Goal: Task Accomplishment & Management: Manage account settings

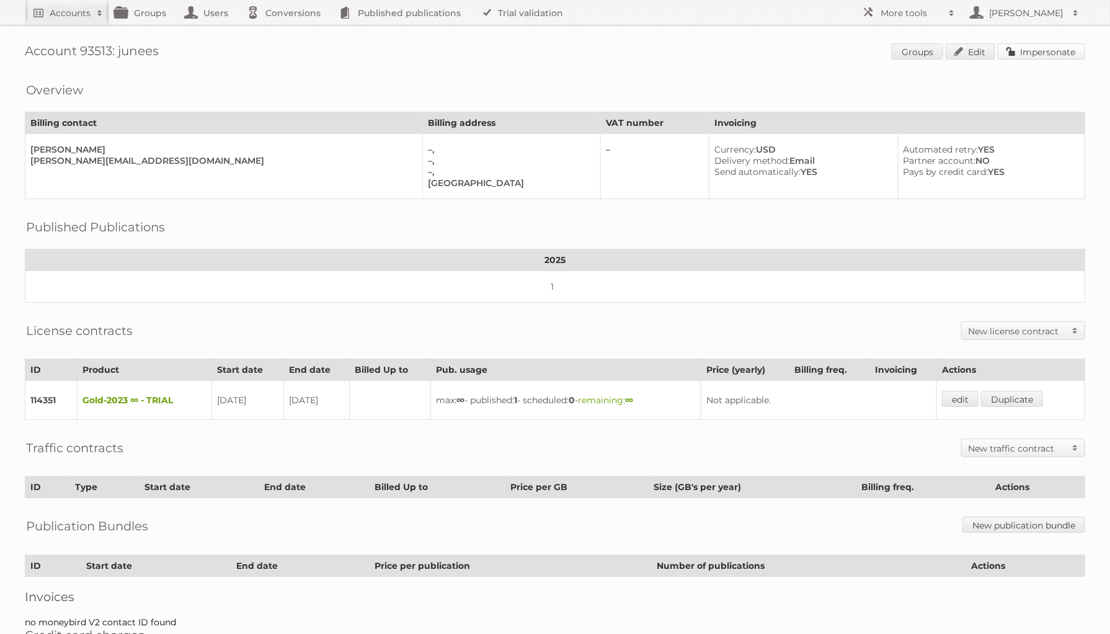
click at [1037, 58] on link "Impersonate" at bounding box center [1041, 51] width 87 height 16
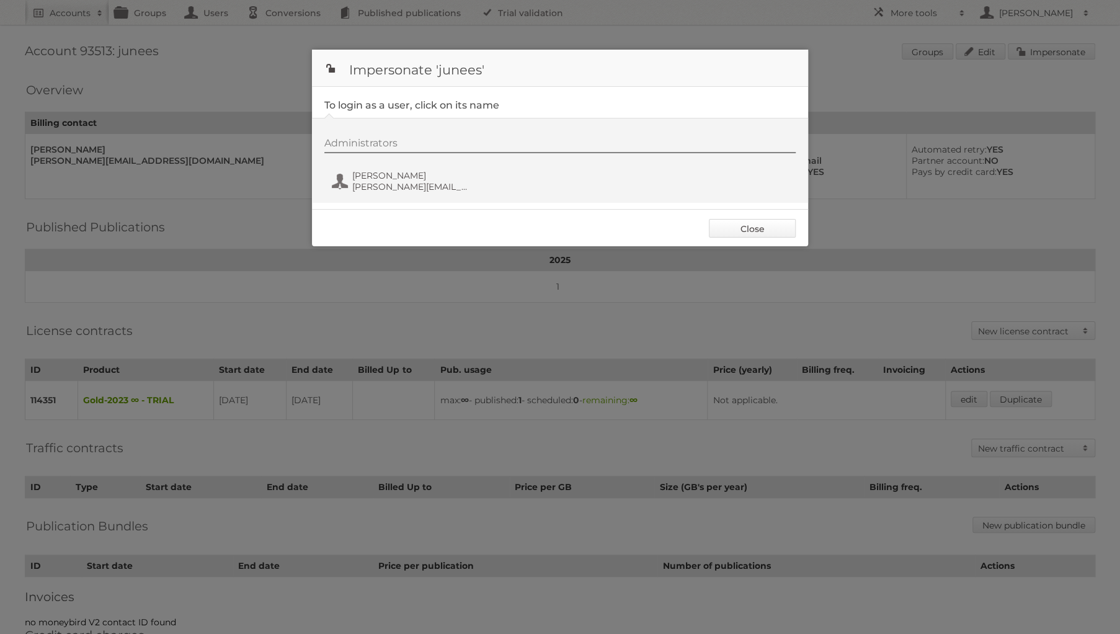
click at [751, 226] on link "Close" at bounding box center [752, 228] width 87 height 19
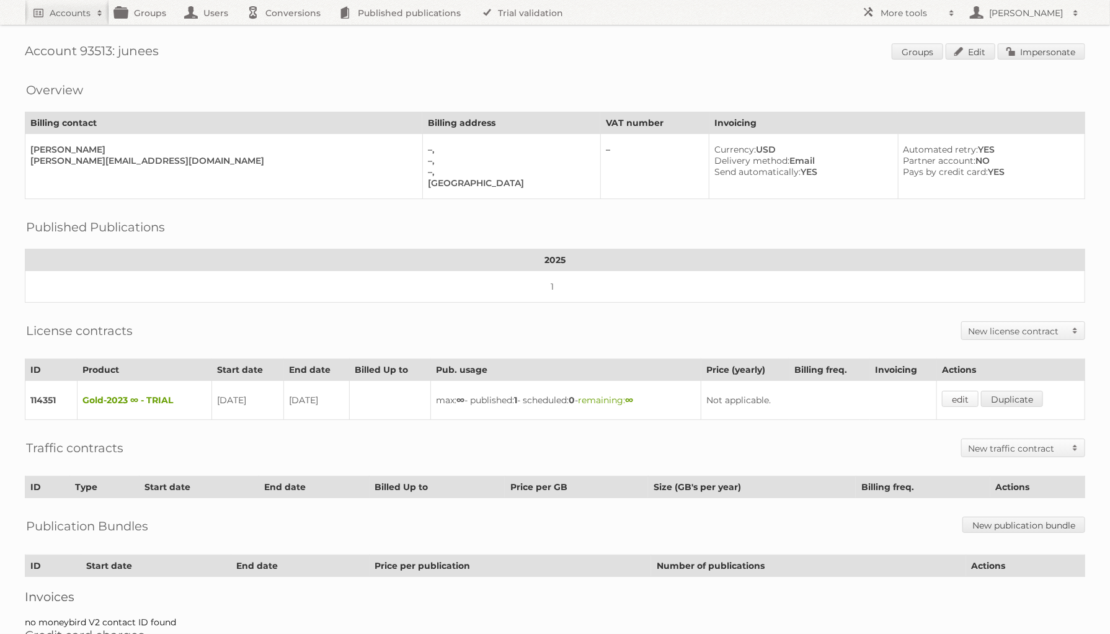
click at [964, 391] on link "edit" at bounding box center [960, 399] width 37 height 16
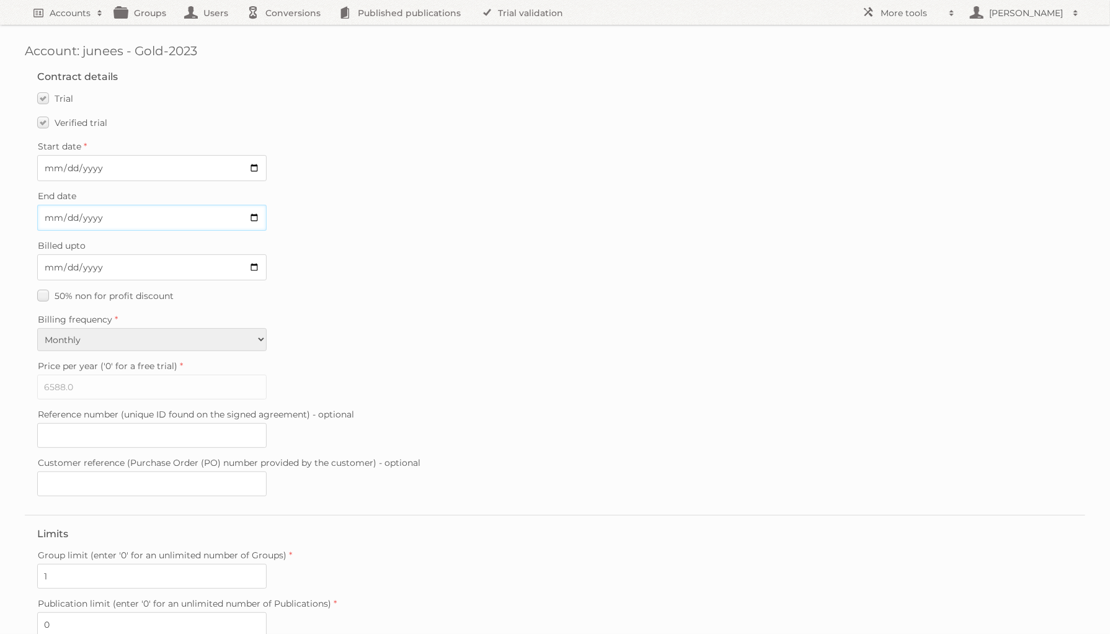
click at [251, 218] on input "[DATE]" at bounding box center [152, 218] width 230 height 26
type input "[DATE]"
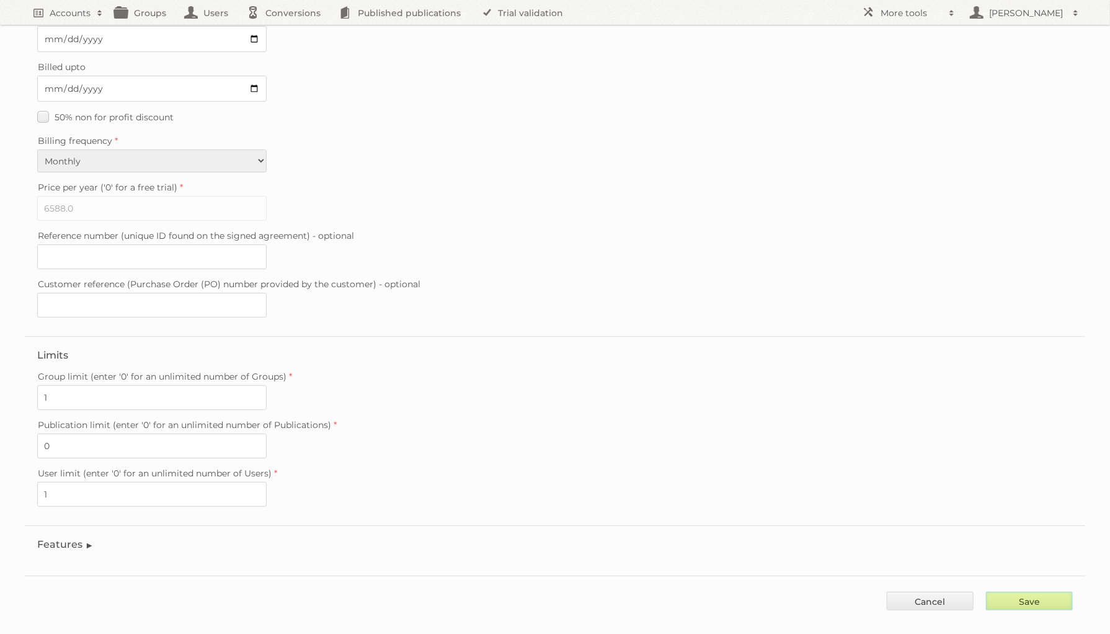
click at [1030, 592] on input "Save" at bounding box center [1029, 601] width 87 height 19
type input "..."
